Goal: Contribute content: Contribute content

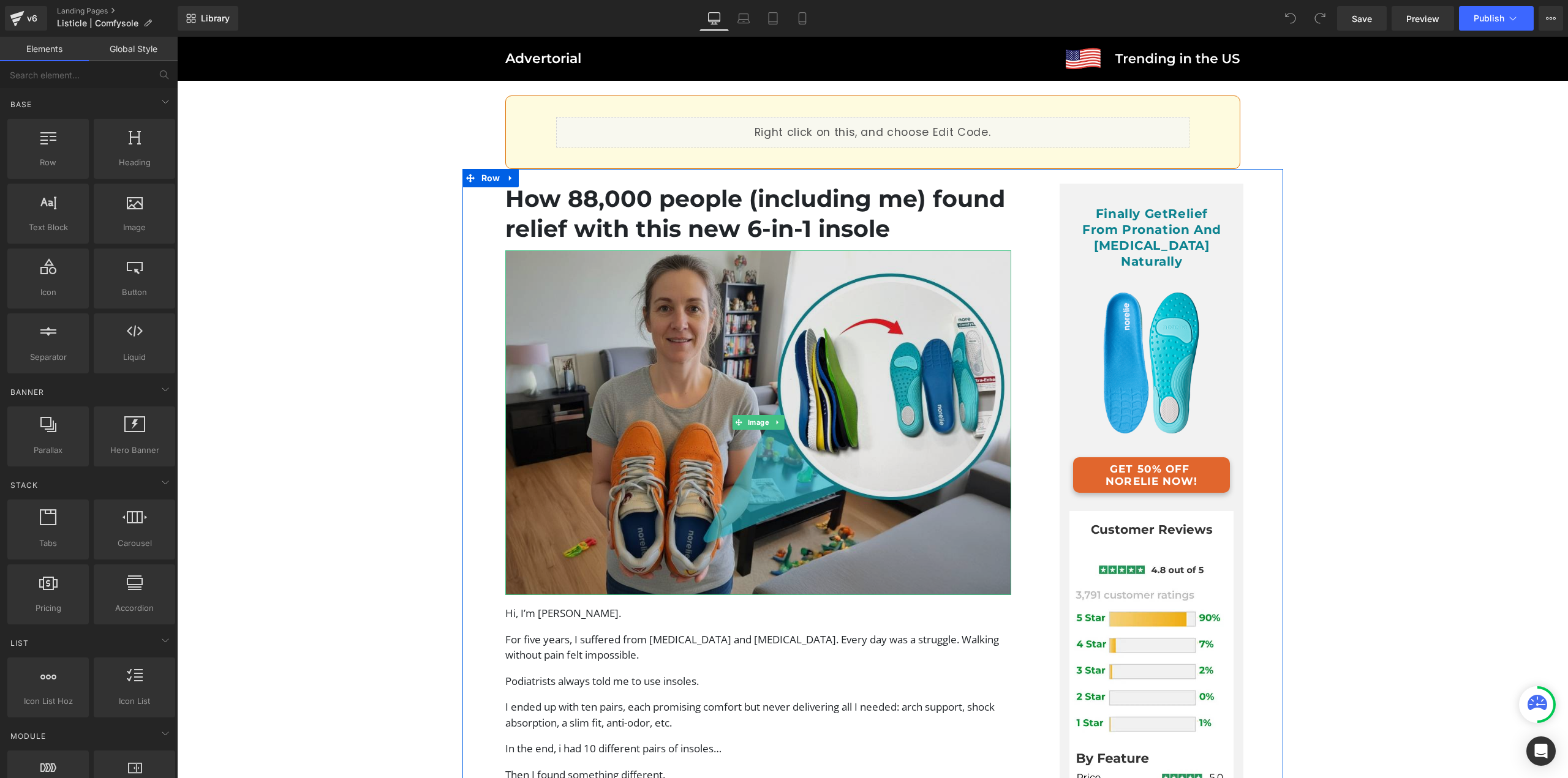
click at [761, 326] on img at bounding box center [758, 423] width 507 height 345
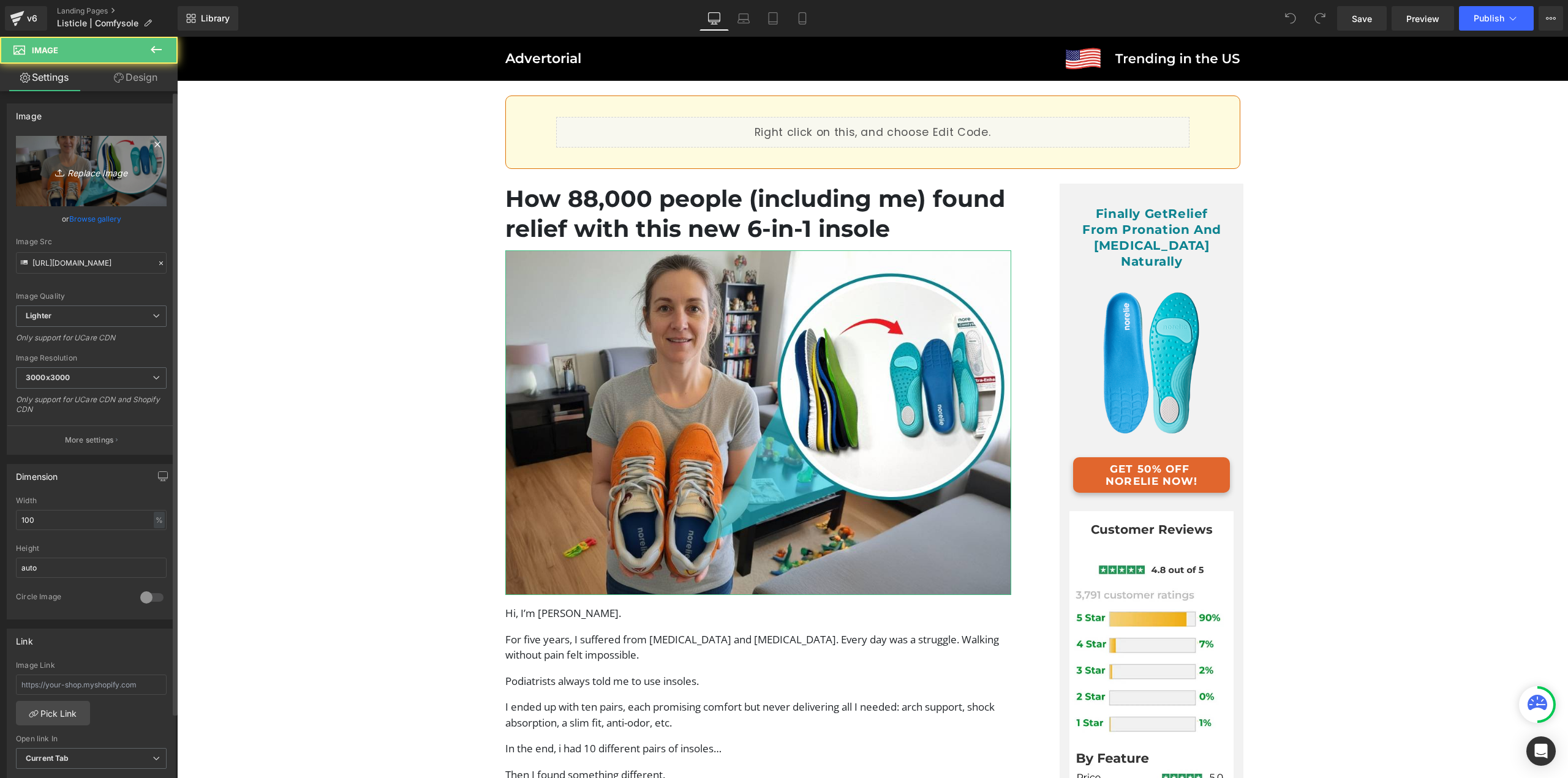
click at [105, 169] on icon "Replace Image" at bounding box center [91, 171] width 98 height 16
type input "C:\fakepath\ComfySole Adv (10).jpg"
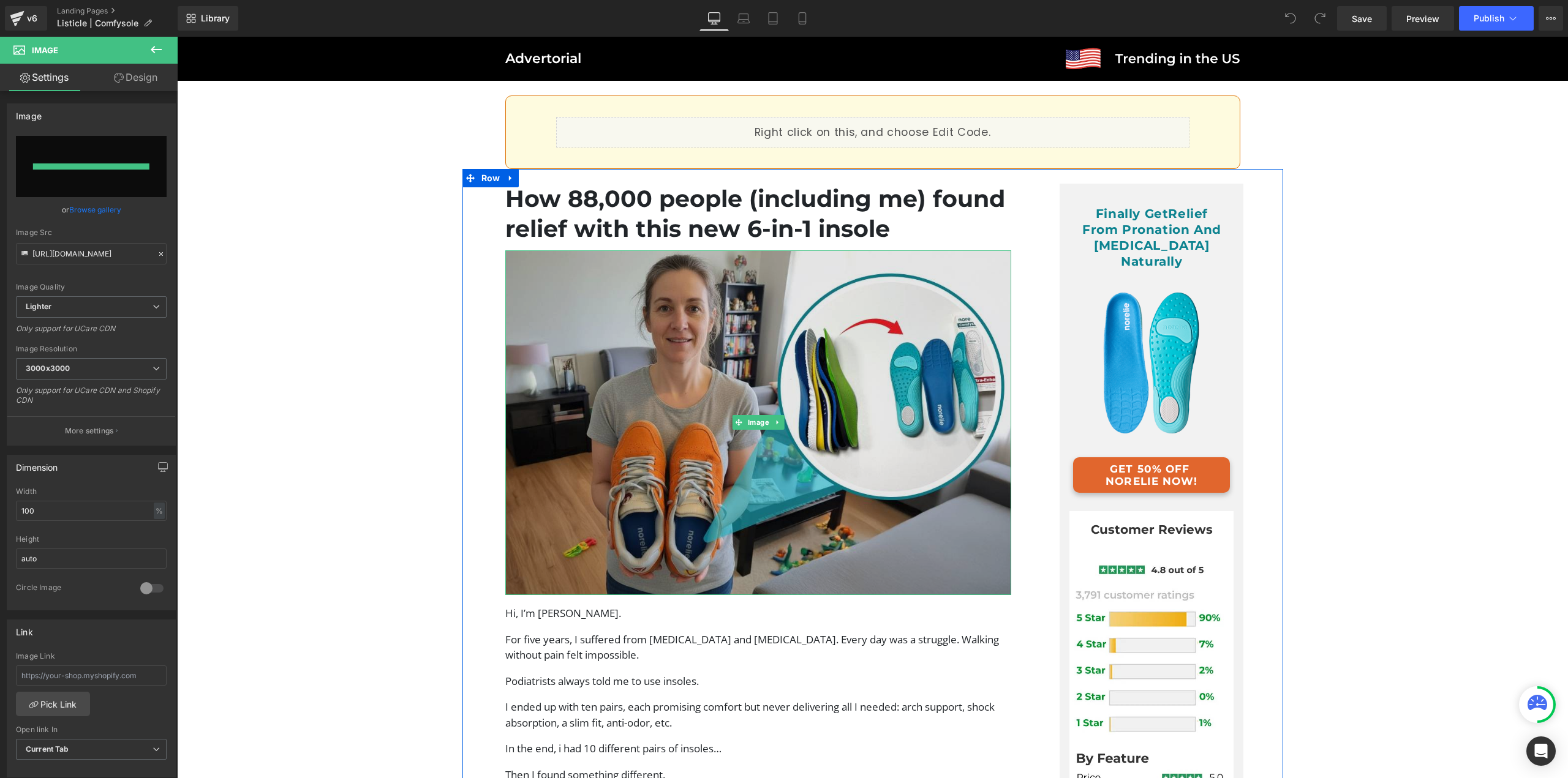
type input "[URL][DOMAIN_NAME]"
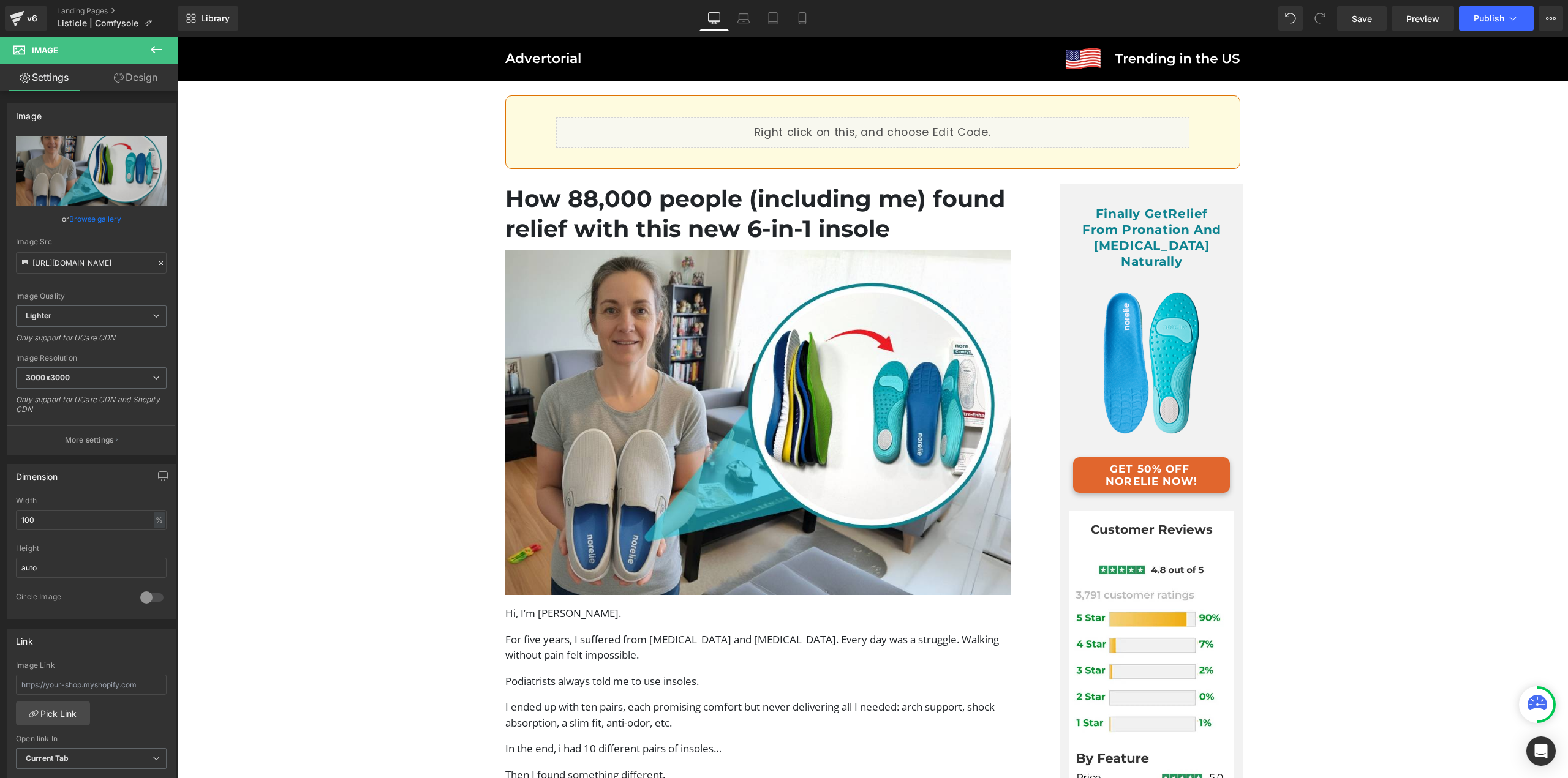
drag, startPoint x: 1567, startPoint y: 386, endPoint x: 1705, endPoint y: 40, distance: 372.5
click at [1484, 12] on button "Publish" at bounding box center [1496, 18] width 75 height 25
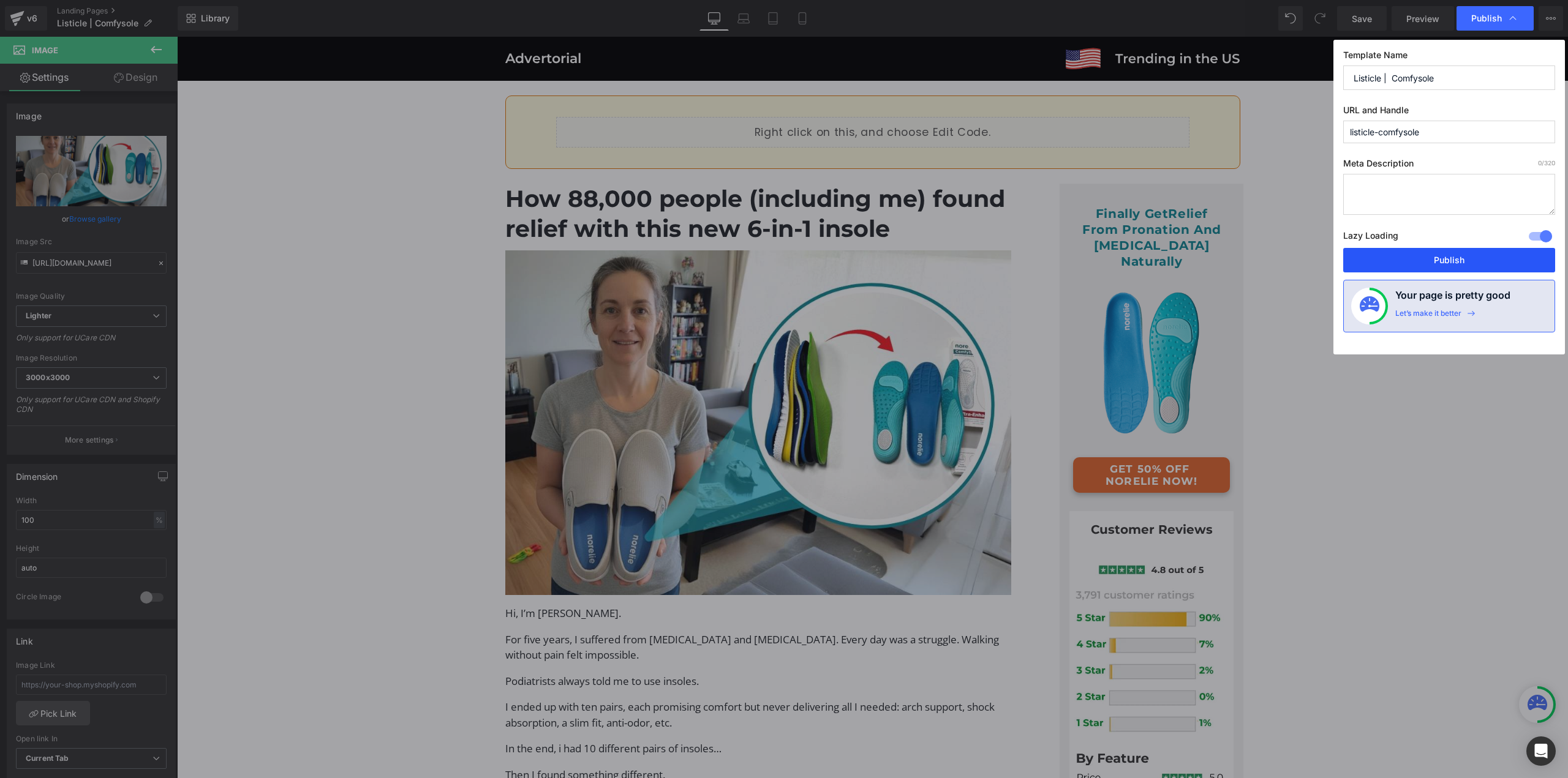
click at [1447, 261] on button "Publish" at bounding box center [1449, 260] width 212 height 25
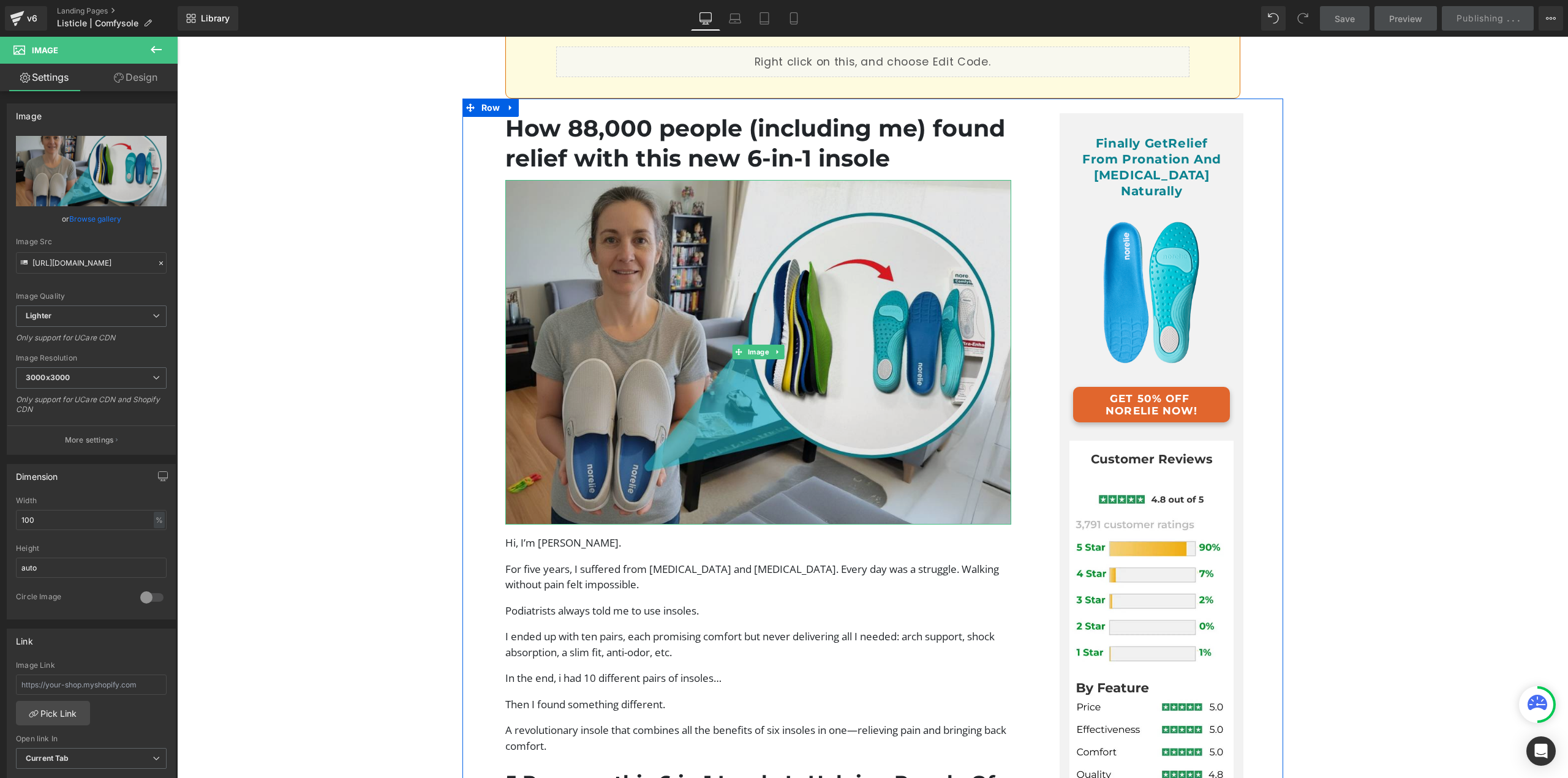
scroll to position [122, 0]
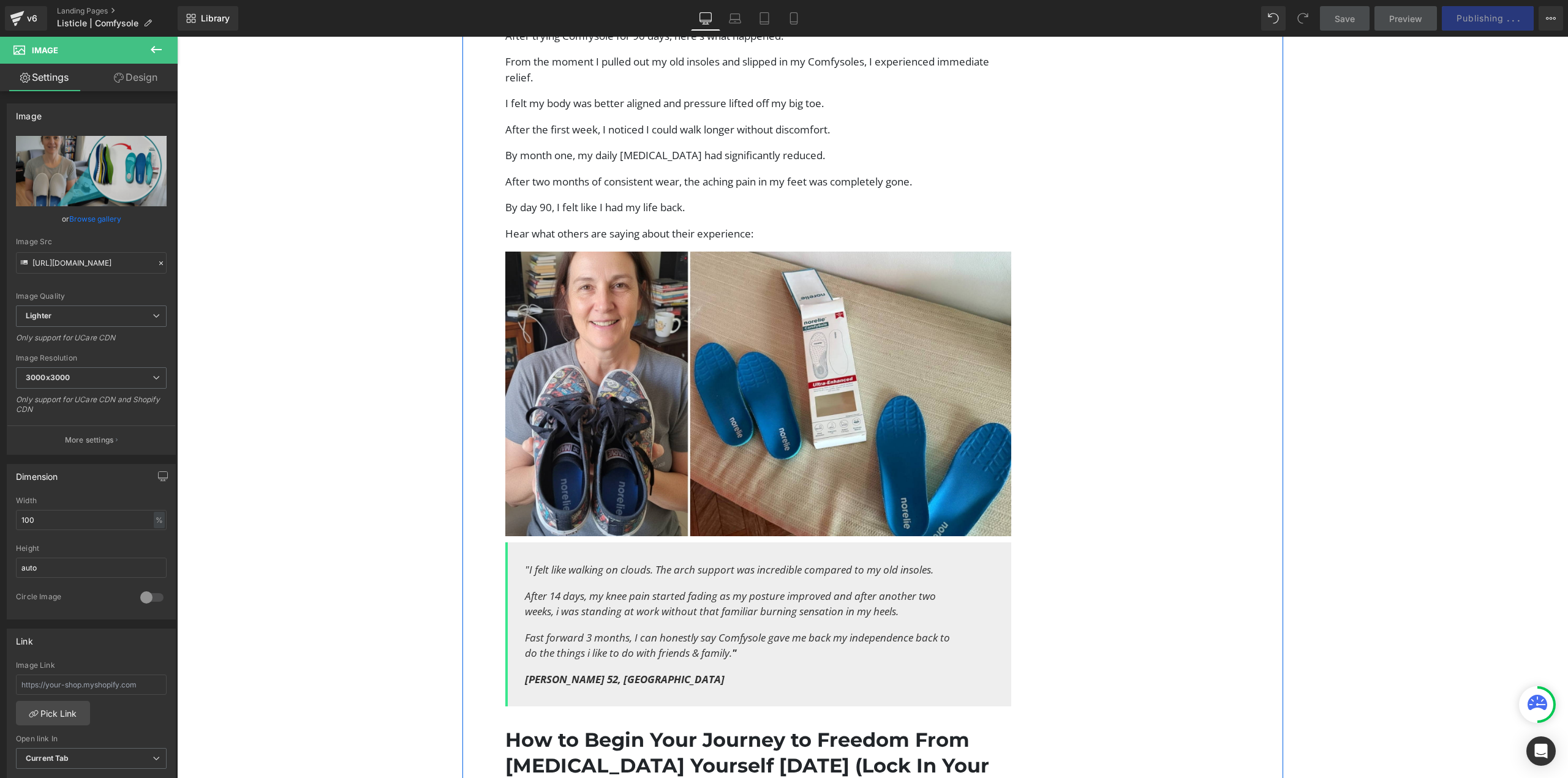
scroll to position [3735, 0]
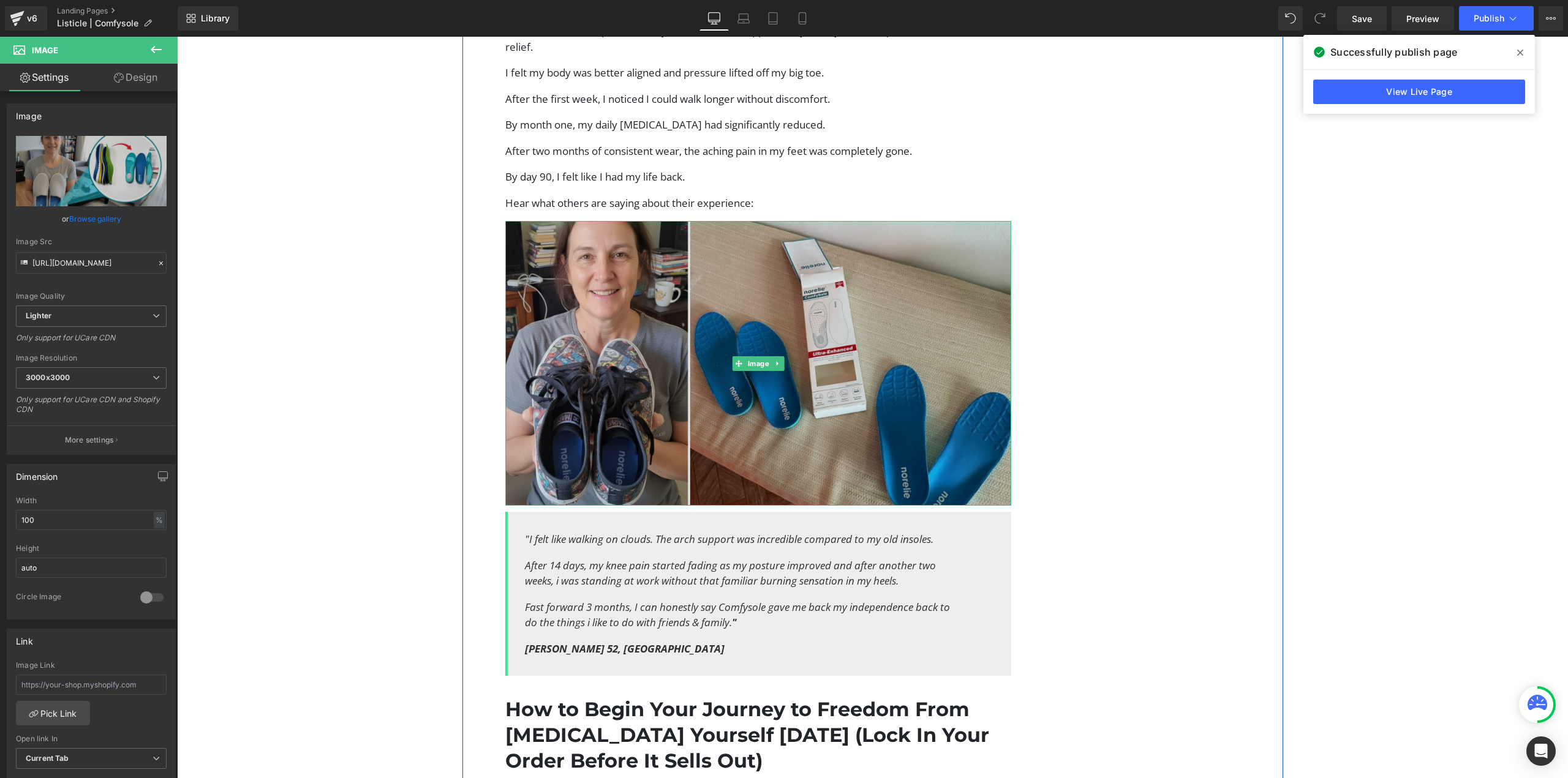
click at [725, 323] on img at bounding box center [758, 363] width 507 height 285
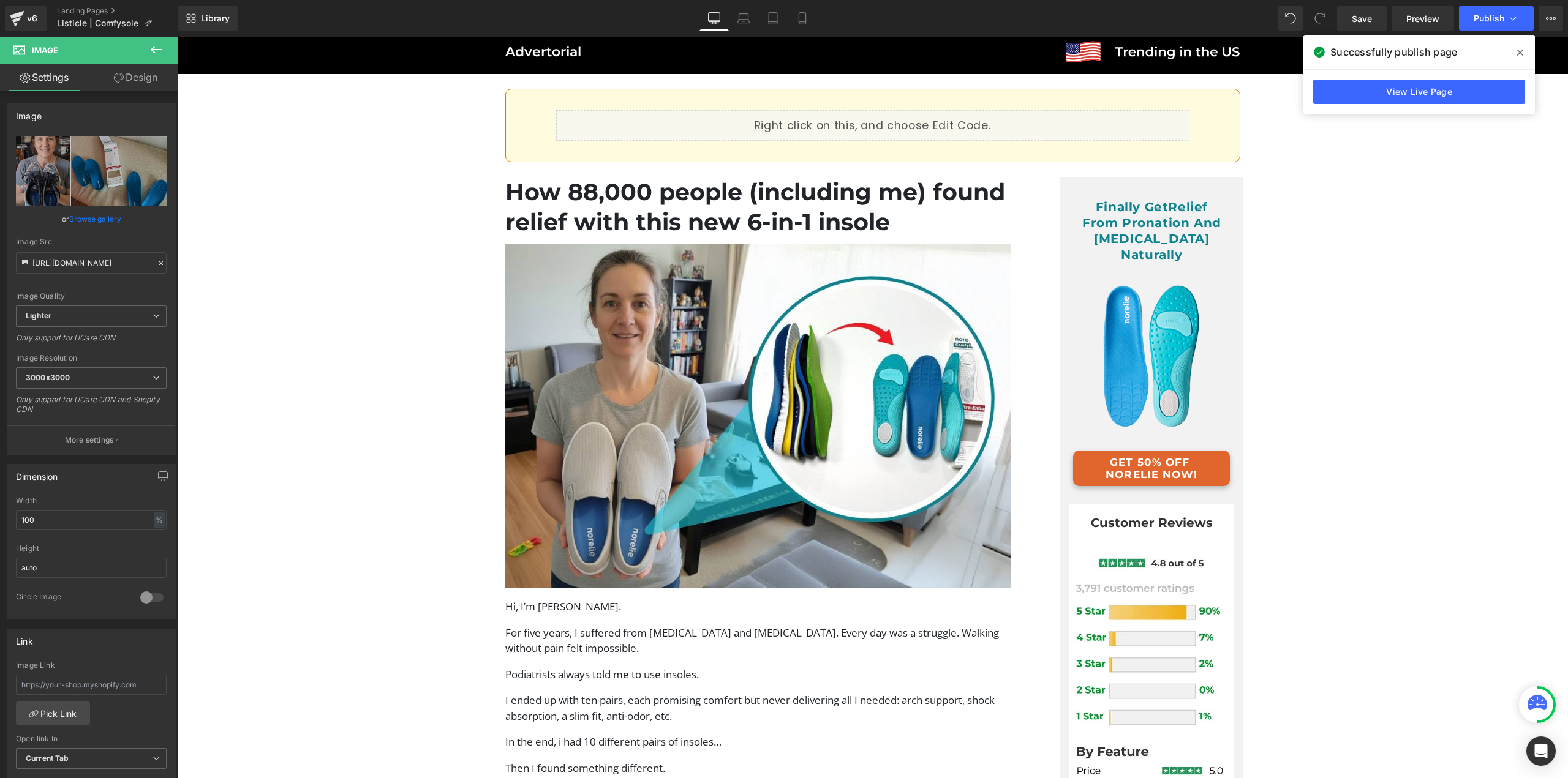
scroll to position [0, 0]
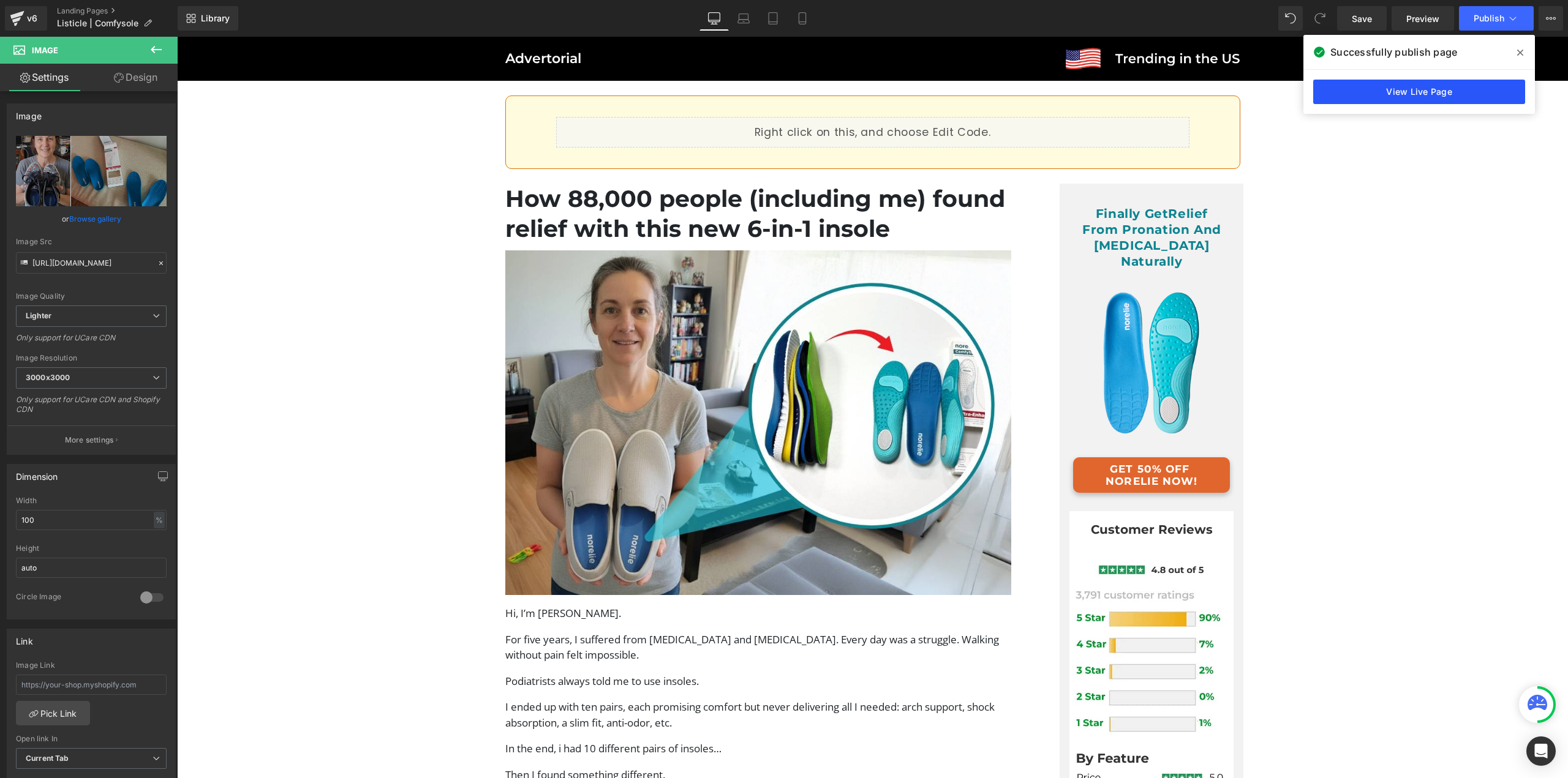
click at [1349, 92] on link "View Live Page" at bounding box center [1419, 92] width 212 height 25
